Goal: Information Seeking & Learning: Find contact information

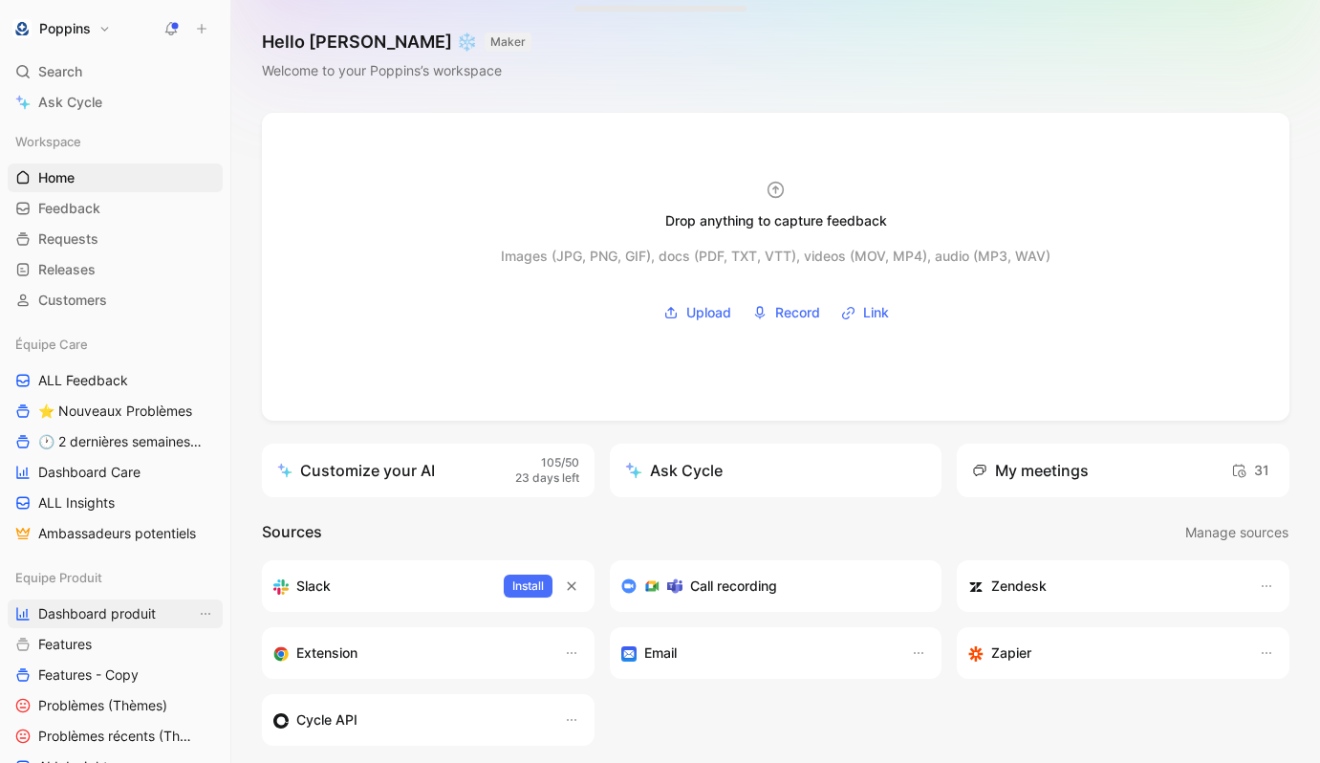
click at [114, 604] on span "Dashboard produit" at bounding box center [97, 613] width 118 height 19
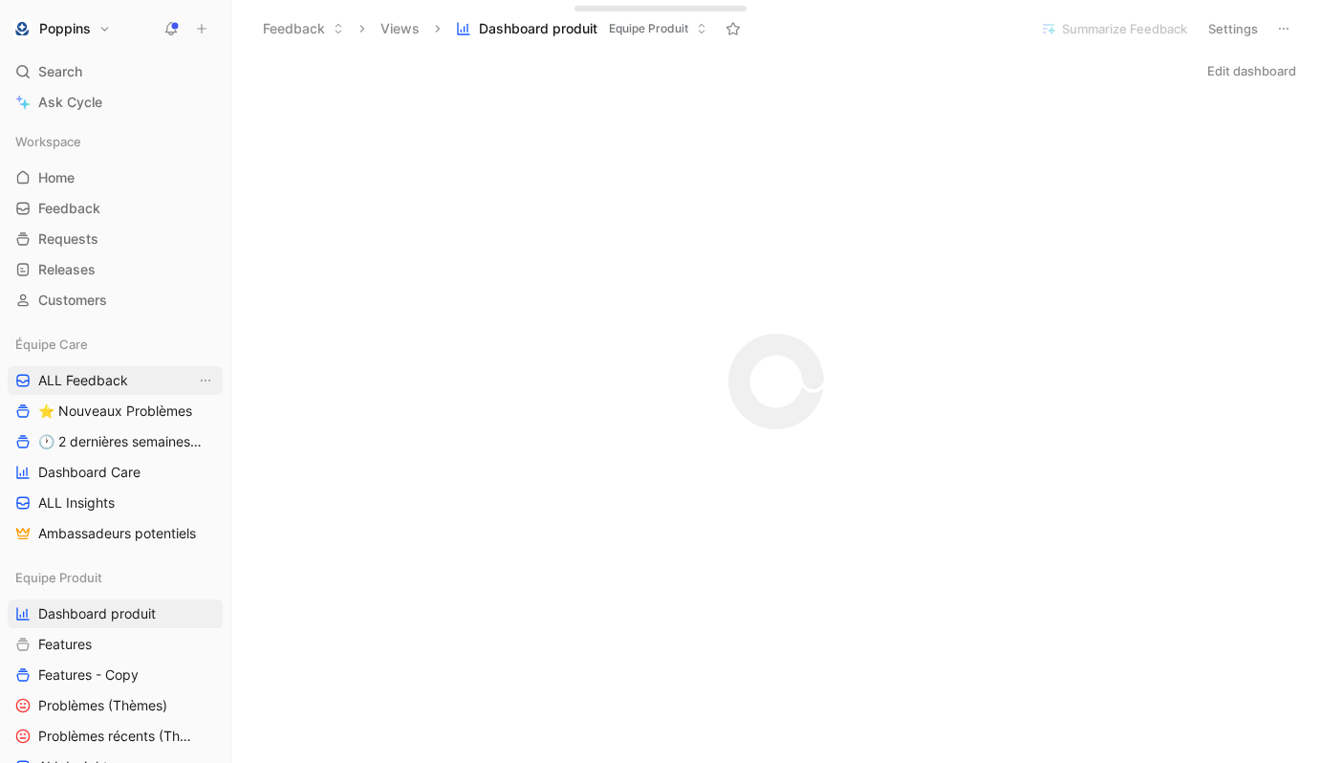
click at [110, 368] on link "ALL Feedback" at bounding box center [115, 380] width 215 height 29
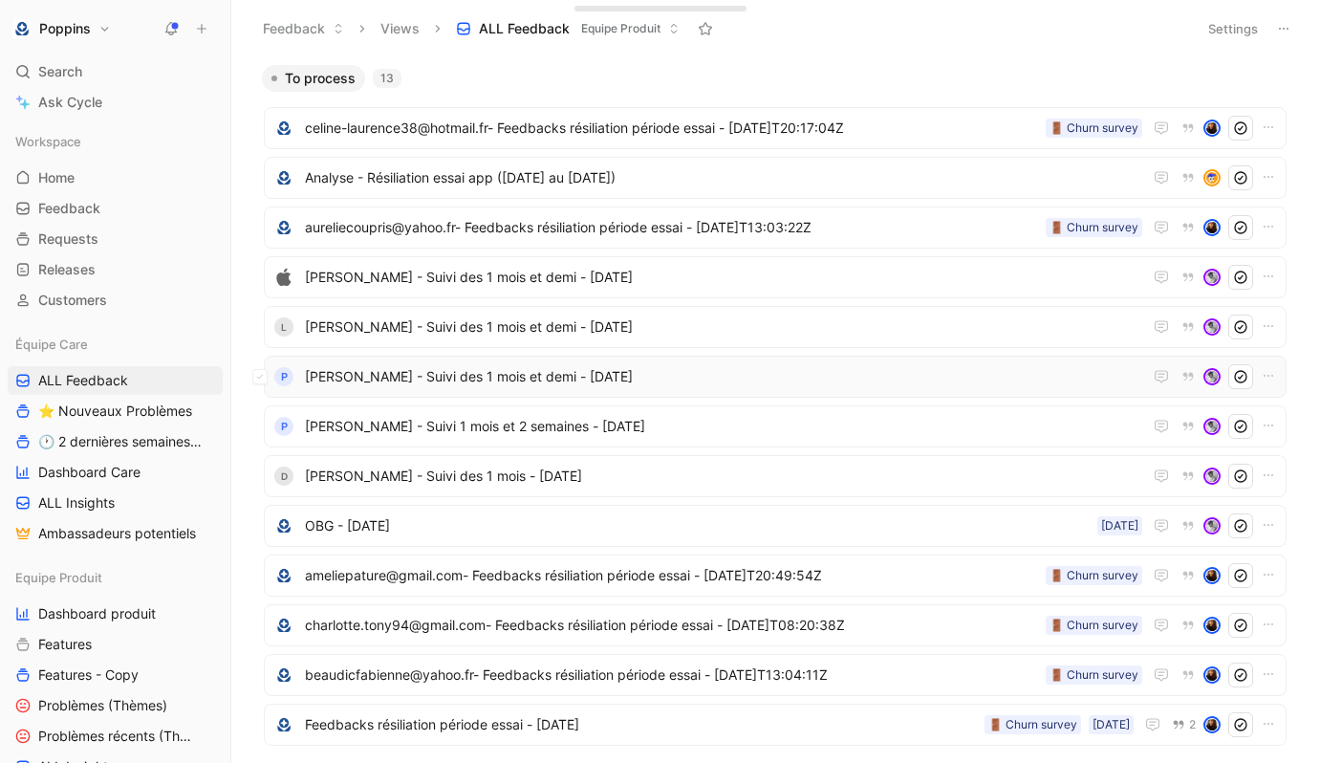
click at [428, 392] on div "P [PERSON_NAME] - Suivi des 1 mois et demi - [DATE]" at bounding box center [775, 377] width 1023 height 42
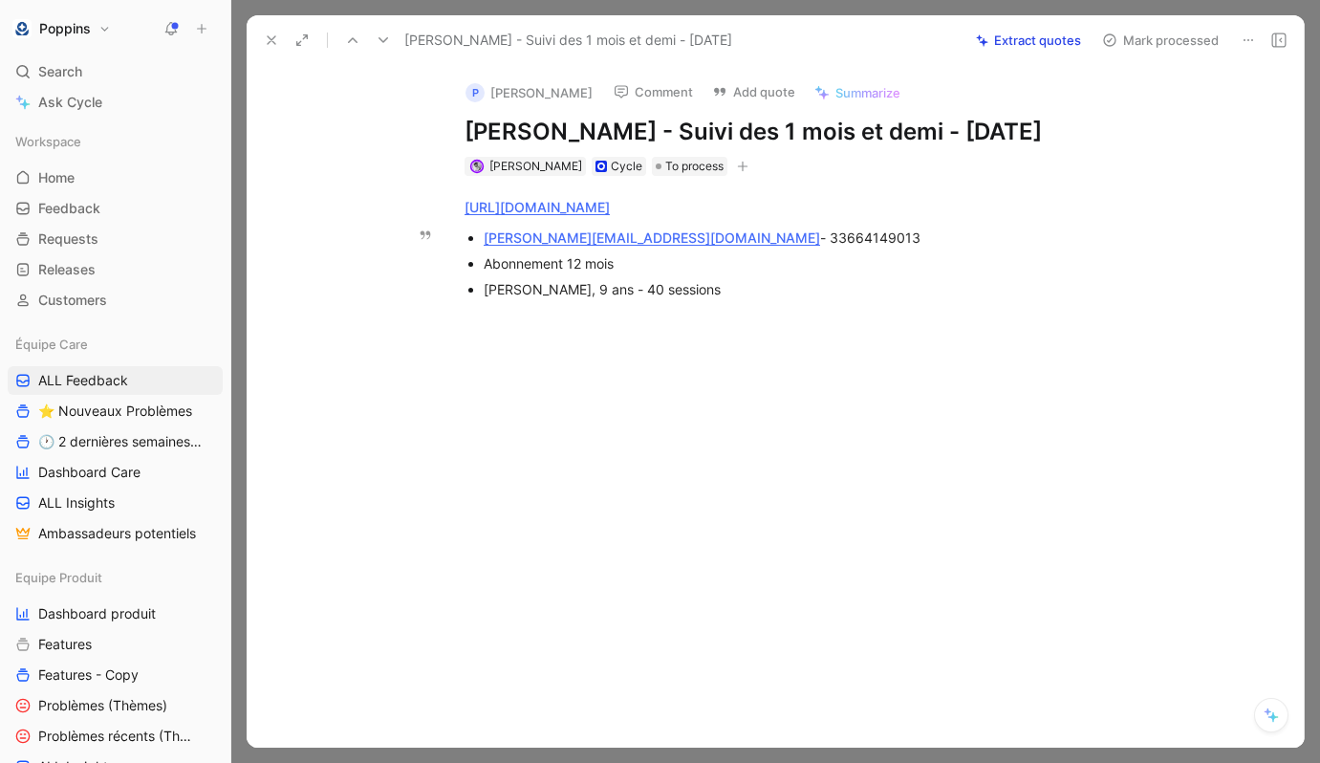
click at [695, 237] on div "[PERSON_NAME][EMAIL_ADDRESS][DOMAIN_NAME] - 33664149013" at bounding box center [805, 237] width 642 height 20
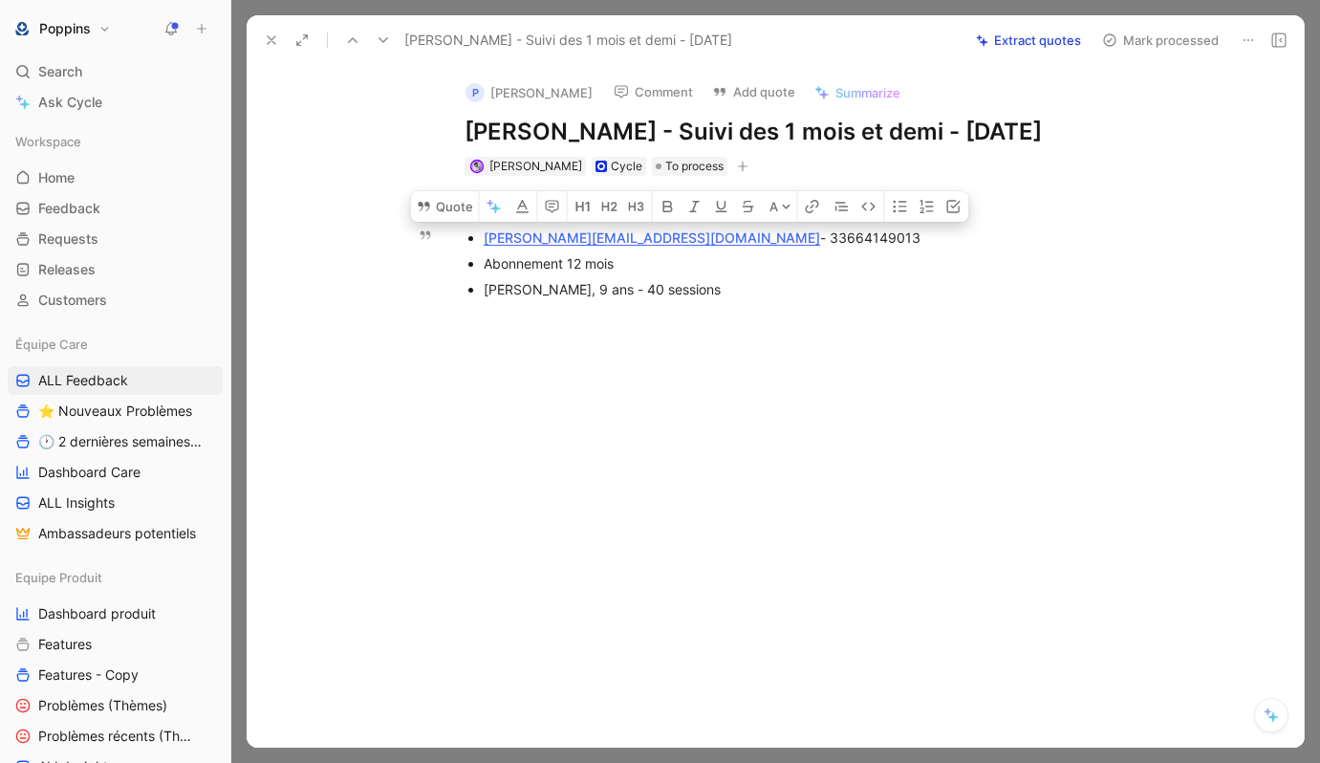
copy div "33664149013"
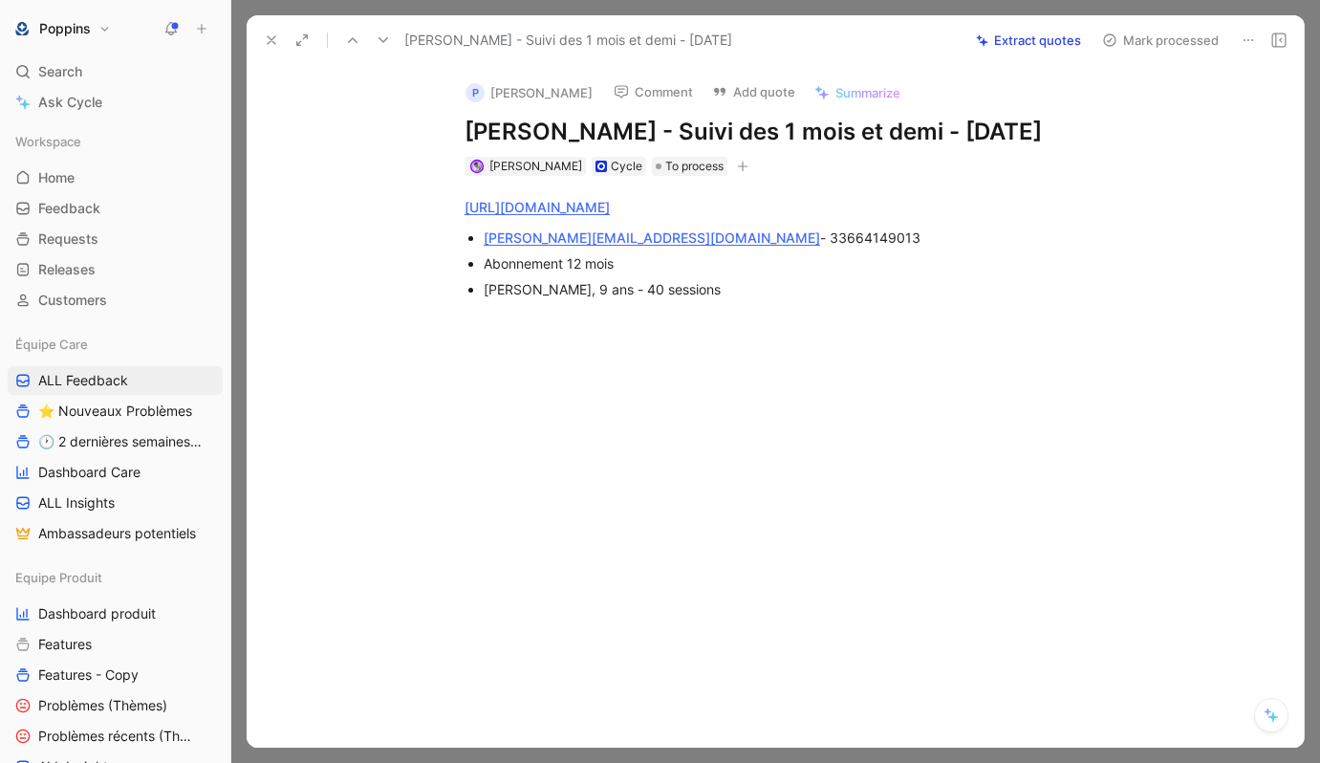
click at [503, 130] on h1 "[PERSON_NAME] - Suivi des 1 mois et demi - [DATE]" at bounding box center [795, 132] width 661 height 31
copy h1 "[PERSON_NAME]"
click at [563, 122] on h1 "[PERSON_NAME] - Suivi des 1 mois et demi - [DATE]" at bounding box center [795, 132] width 661 height 31
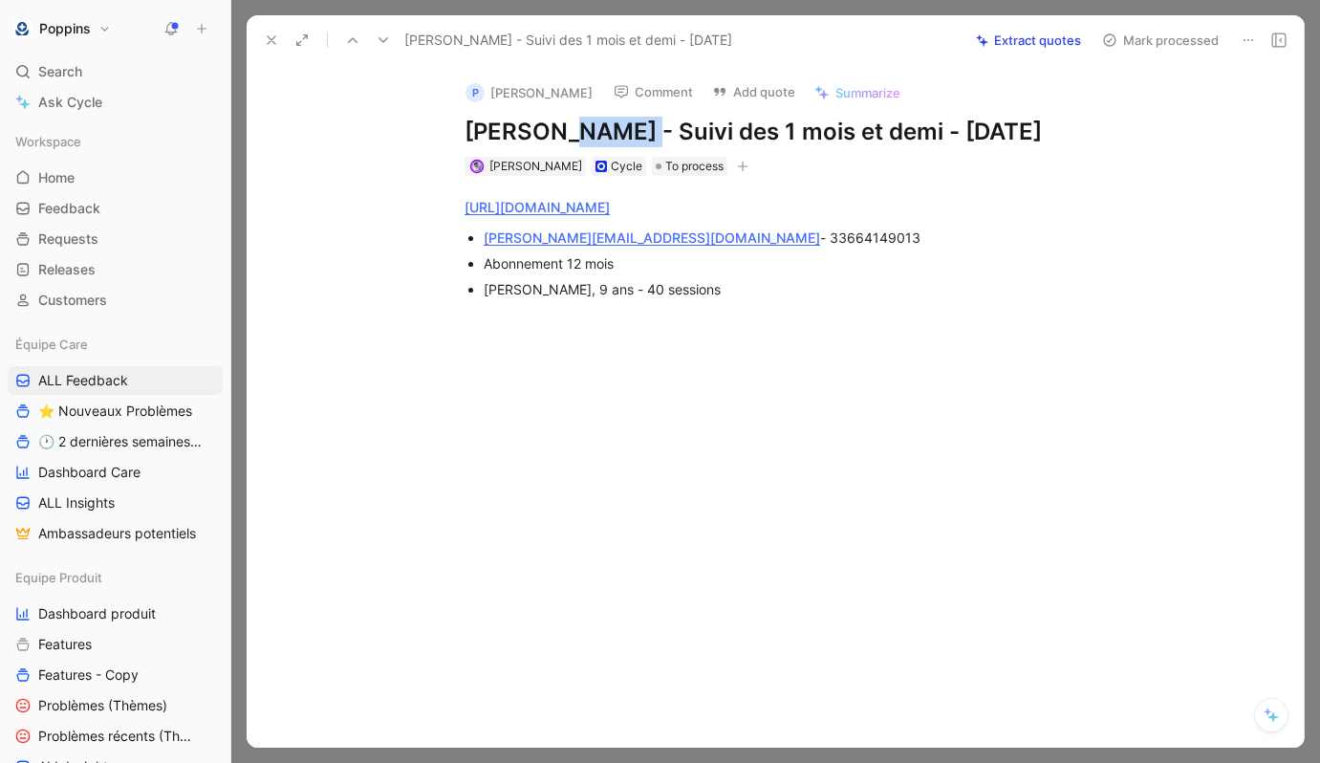
copy h1 "Picard"
click at [286, 32] on div at bounding box center [296, 40] width 77 height 27
click at [278, 35] on icon at bounding box center [271, 39] width 15 height 15
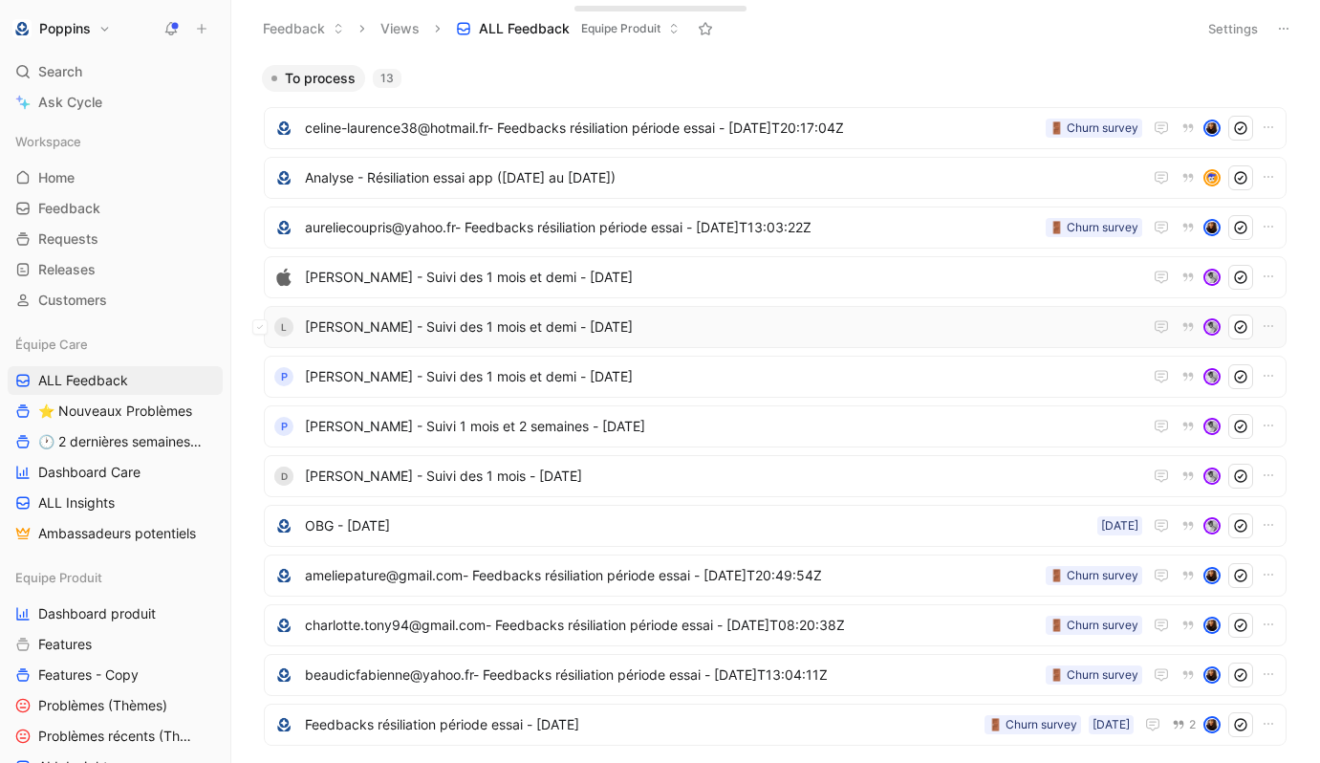
click at [442, 336] on span "[PERSON_NAME] - Suivi des 1 mois et demi - [DATE]" at bounding box center [723, 326] width 837 height 23
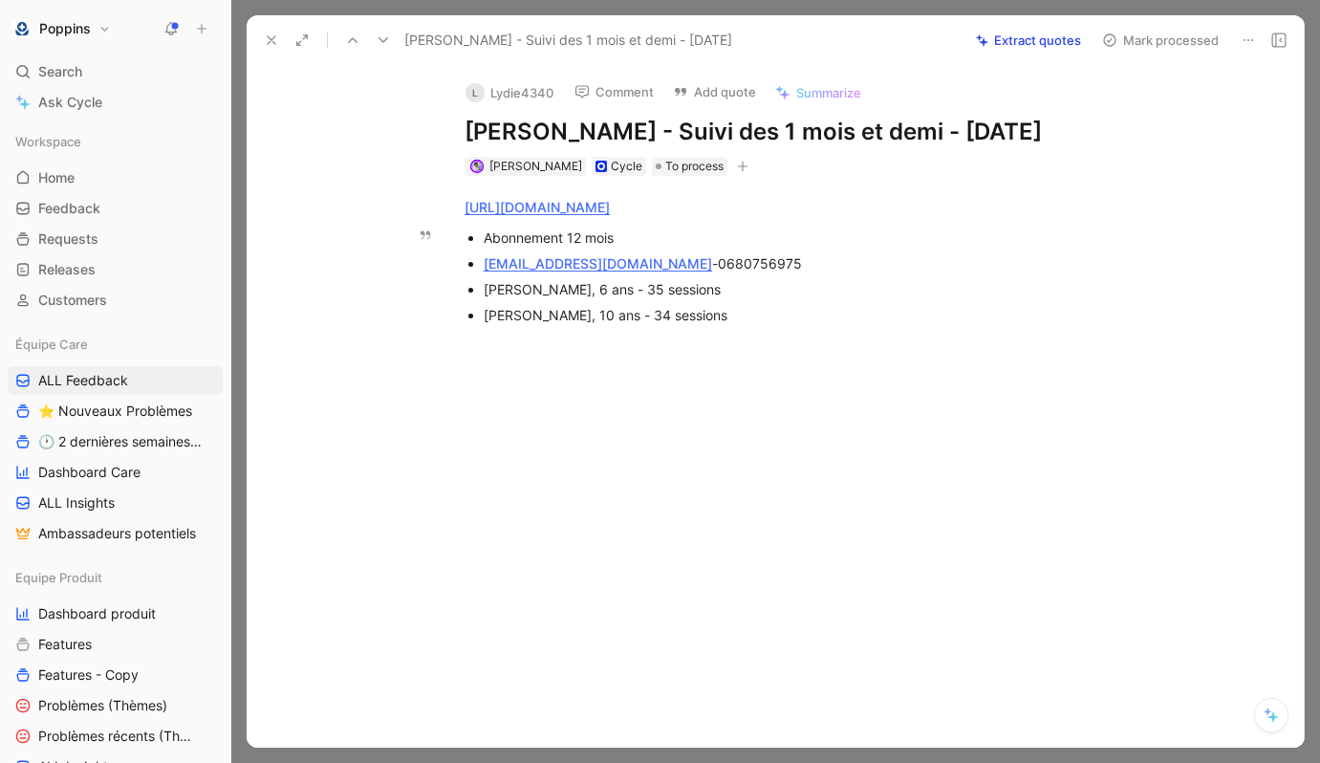
click at [683, 254] on div "[EMAIL_ADDRESS][DOMAIN_NAME] - 0680756975" at bounding box center [805, 263] width 642 height 20
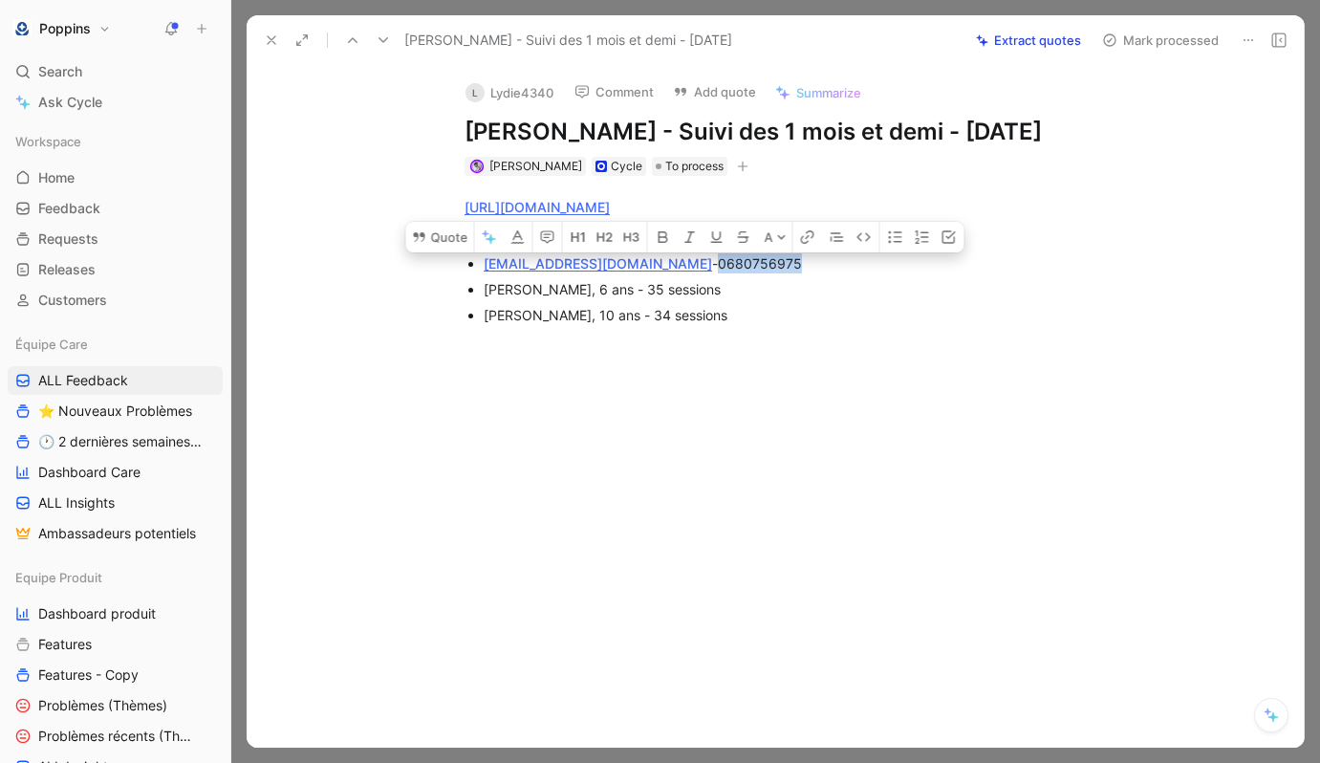
copy span "0680756975"
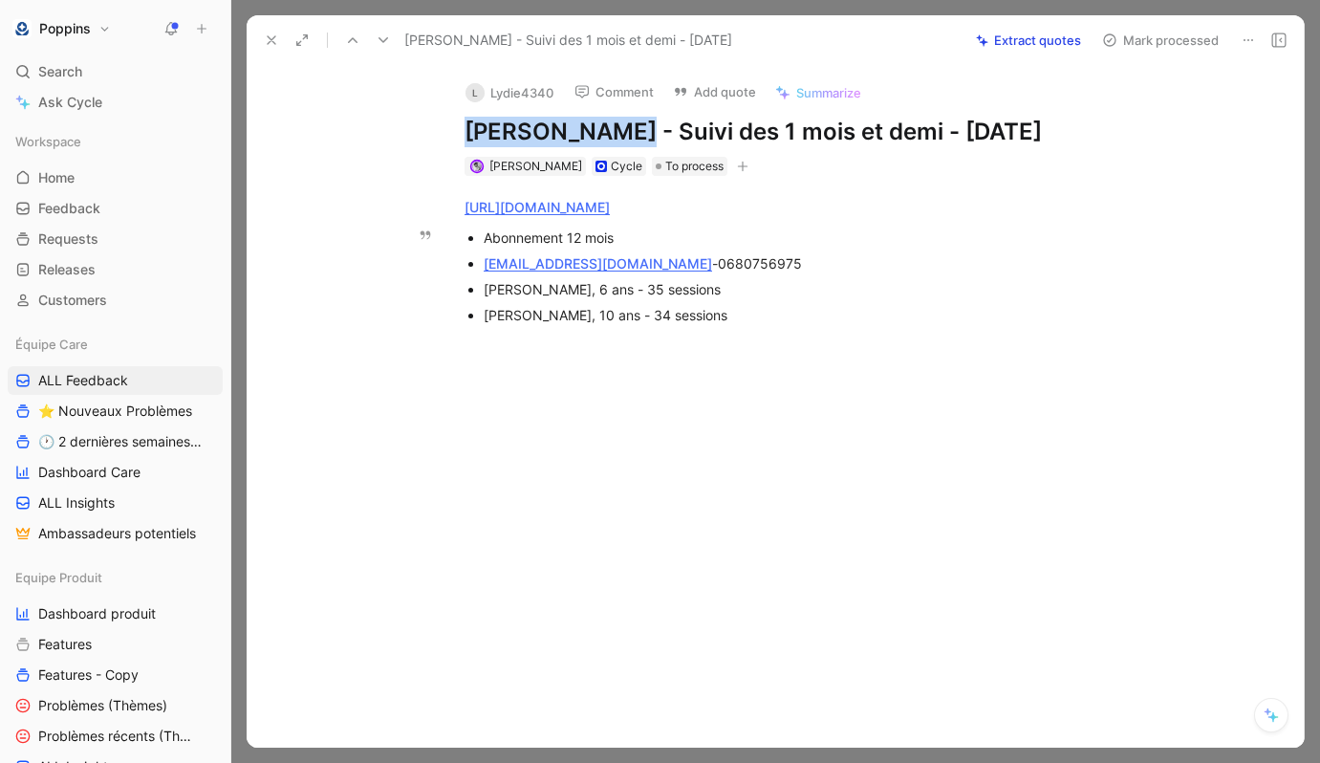
drag, startPoint x: 620, startPoint y: 129, endPoint x: 417, endPoint y: 116, distance: 204.0
click at [417, 116] on div "L Lydie4340 Comment Add quote Summarize [PERSON_NAME] - Suivi des 1 mois et dem…" at bounding box center [775, 406] width 1057 height 682
copy h1 "[PERSON_NAME]"
click at [269, 35] on icon at bounding box center [271, 39] width 15 height 15
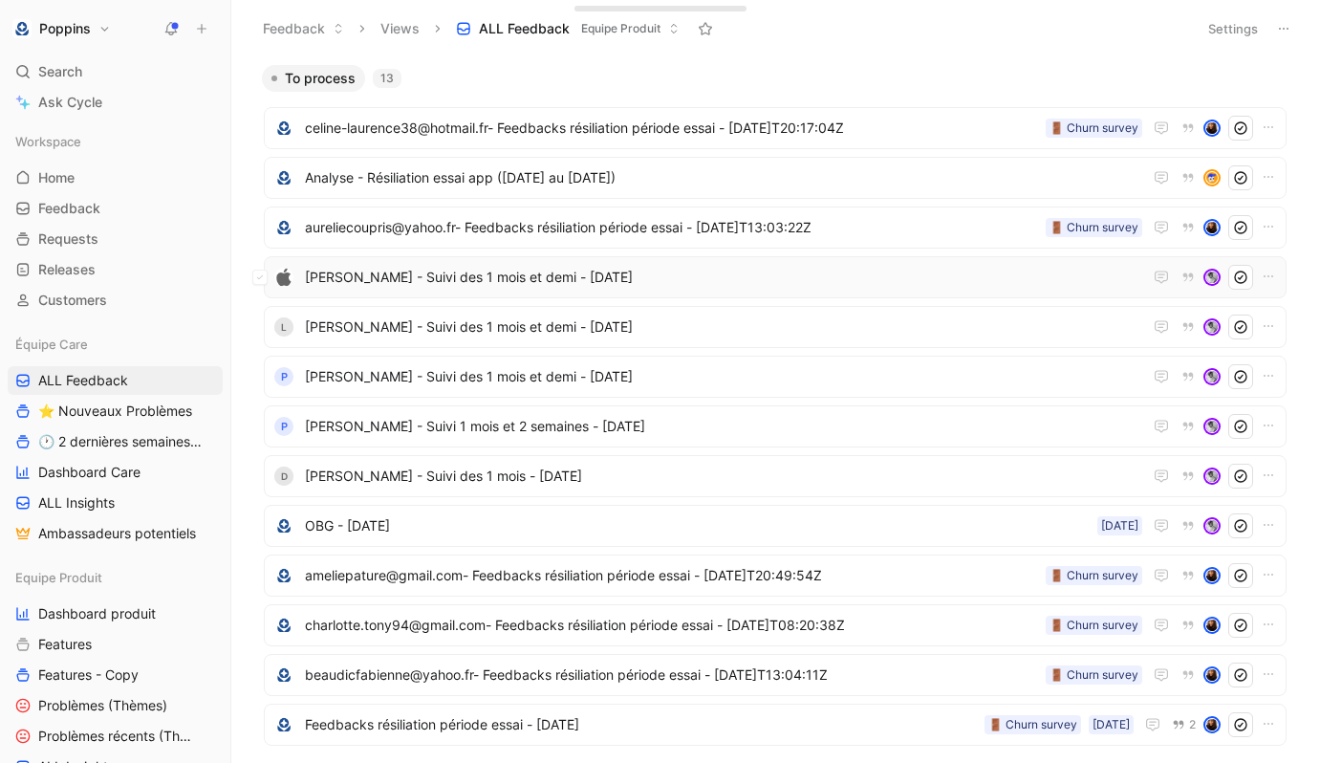
click at [456, 277] on span "[PERSON_NAME] - Suivi des 1 mois et demi - [DATE]" at bounding box center [723, 277] width 837 height 23
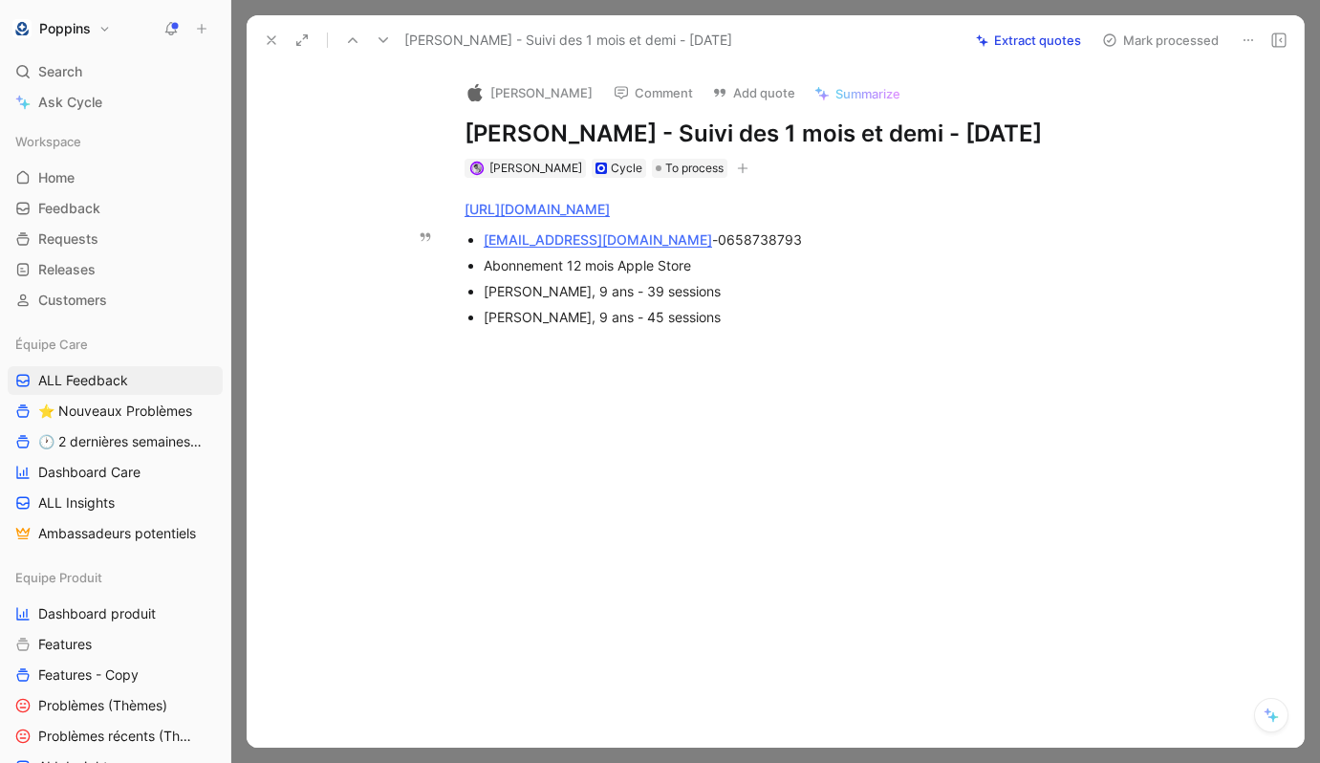
click at [718, 238] on span "0658738793" at bounding box center [760, 239] width 84 height 16
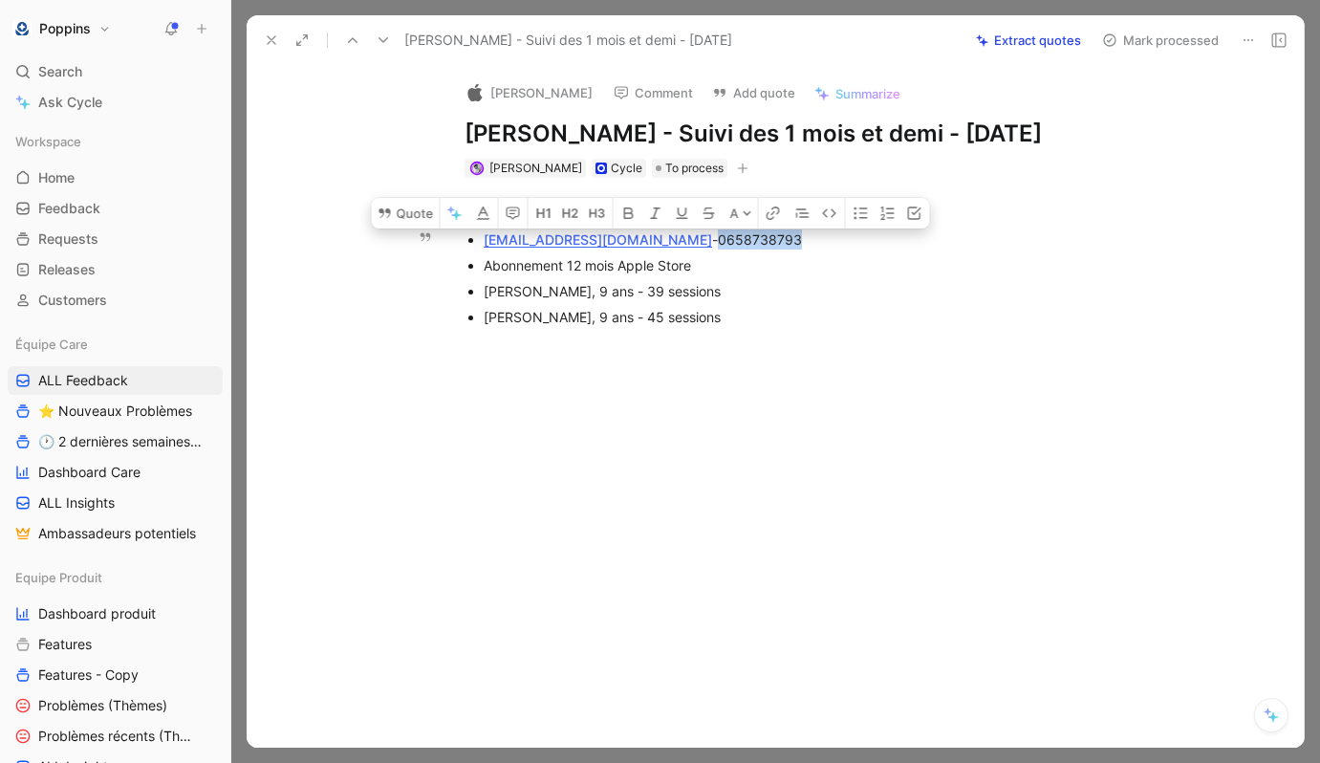
copy span "0658738793"
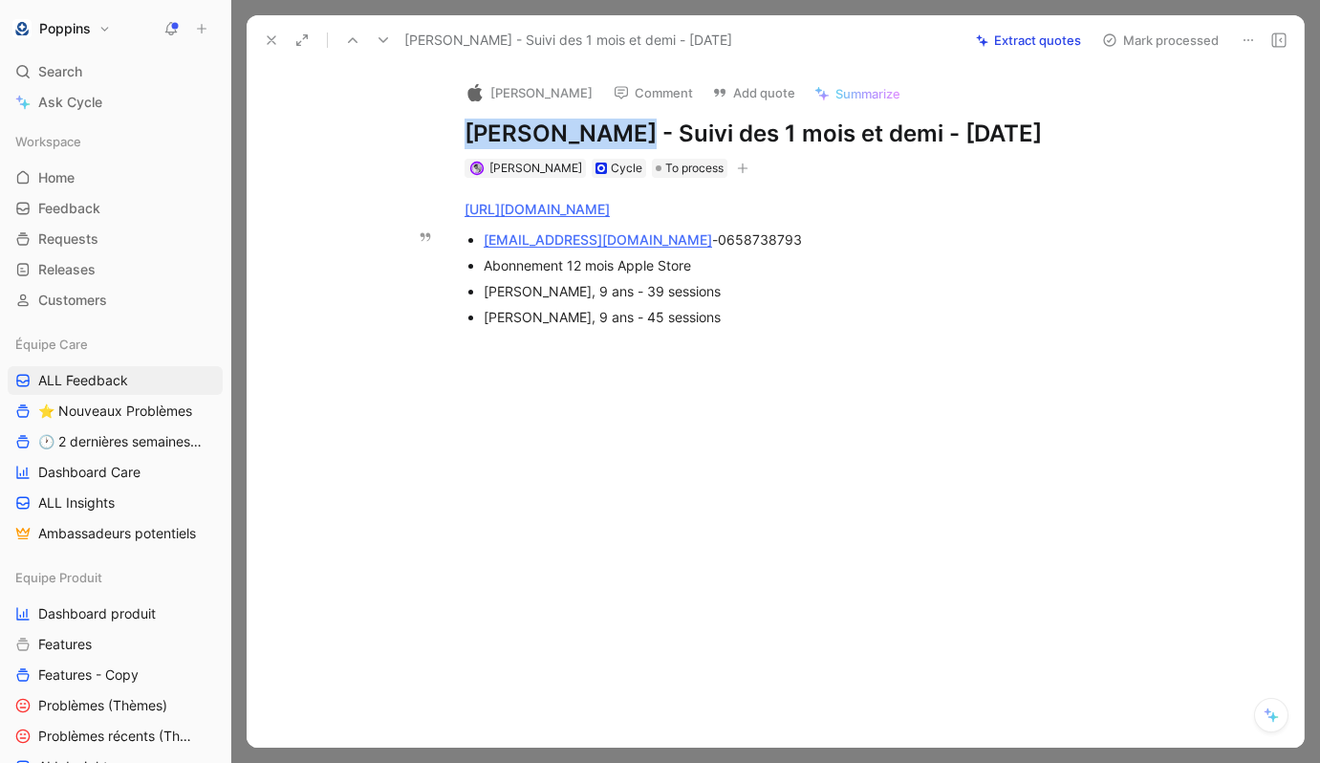
drag, startPoint x: 622, startPoint y: 132, endPoint x: 436, endPoint y: 127, distance: 186.5
click at [436, 127] on div "[PERSON_NAME] Comment Add quote Summarize [PERSON_NAME] - Suivi des 1 mois et d…" at bounding box center [795, 122] width 734 height 115
copy h1 "[PERSON_NAME]"
